Goal: Information Seeking & Learning: Learn about a topic

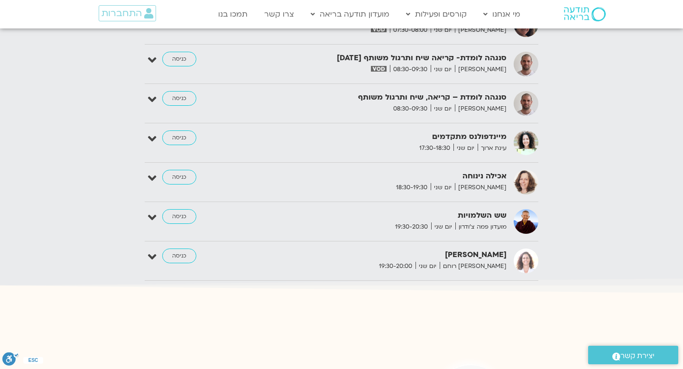
scroll to position [1412, 0]
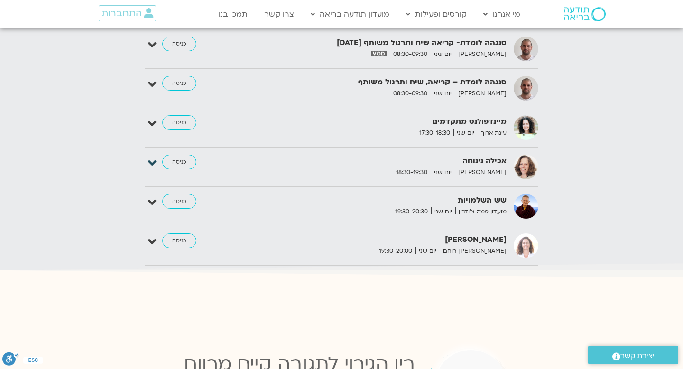
click at [156, 157] on icon at bounding box center [152, 163] width 9 height 13
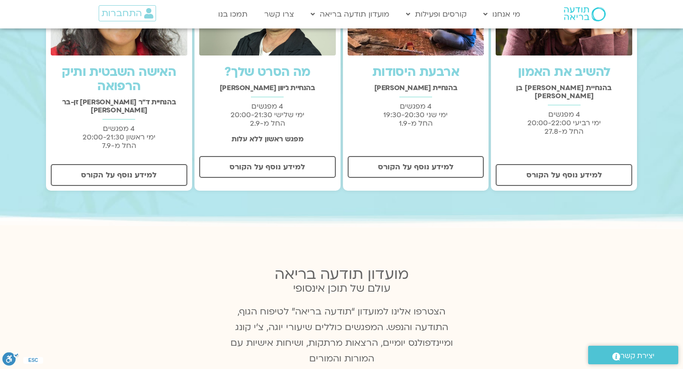
scroll to position [253, 0]
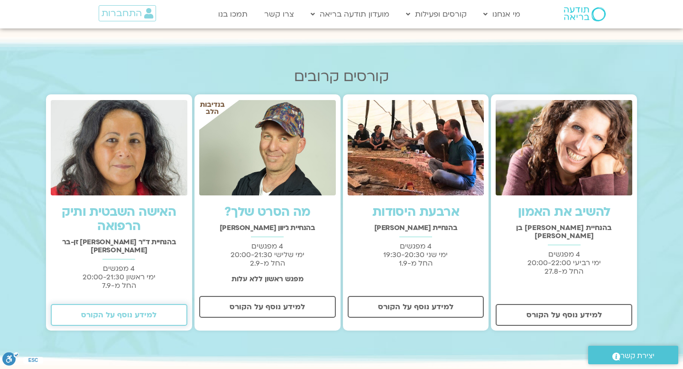
click at [125, 311] on span "למידע נוסף על הקורס" at bounding box center [118, 315] width 75 height 9
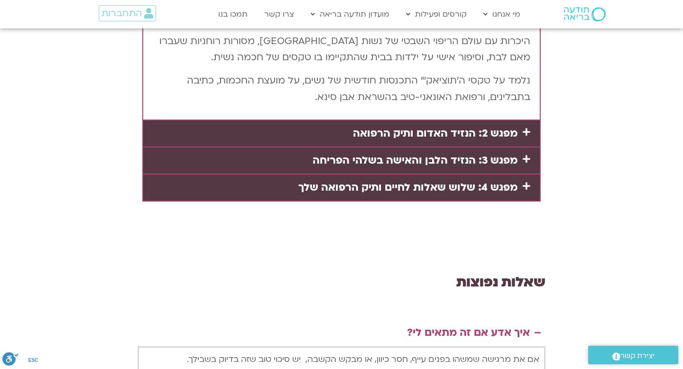
scroll to position [2048, 0]
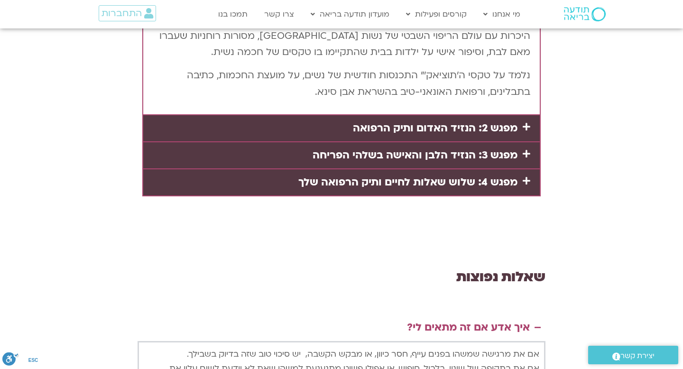
click at [349, 169] on div "מפגש 4: שלוש שאלות לחיים ותיק הרפואה שלך" at bounding box center [341, 182] width 396 height 26
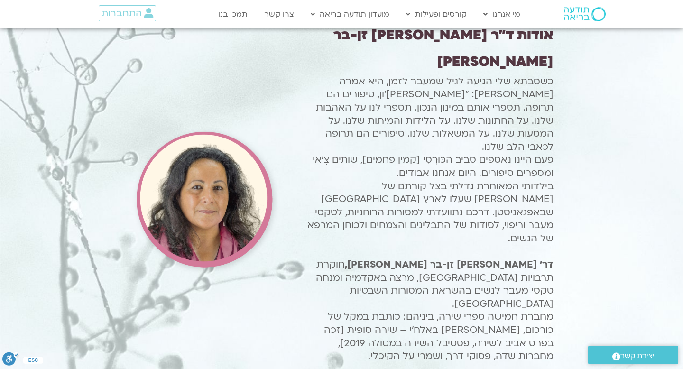
scroll to position [1021, 0]
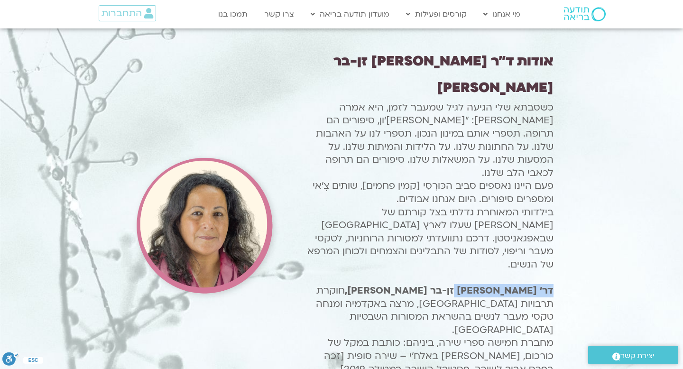
drag, startPoint x: 472, startPoint y: 239, endPoint x: 553, endPoint y: 241, distance: 81.1
click at [553, 241] on div "אודות ד״ר צילה זן-בר צור כשסבתא שלי הגיעה לגיל שמעבר לזמן, היא אמרה לי: "צילה ג…" at bounding box center [341, 226] width 433 height 349
copy strong "דר׳ צילה זן-בר צור"
